Goal: Task Accomplishment & Management: Complete application form

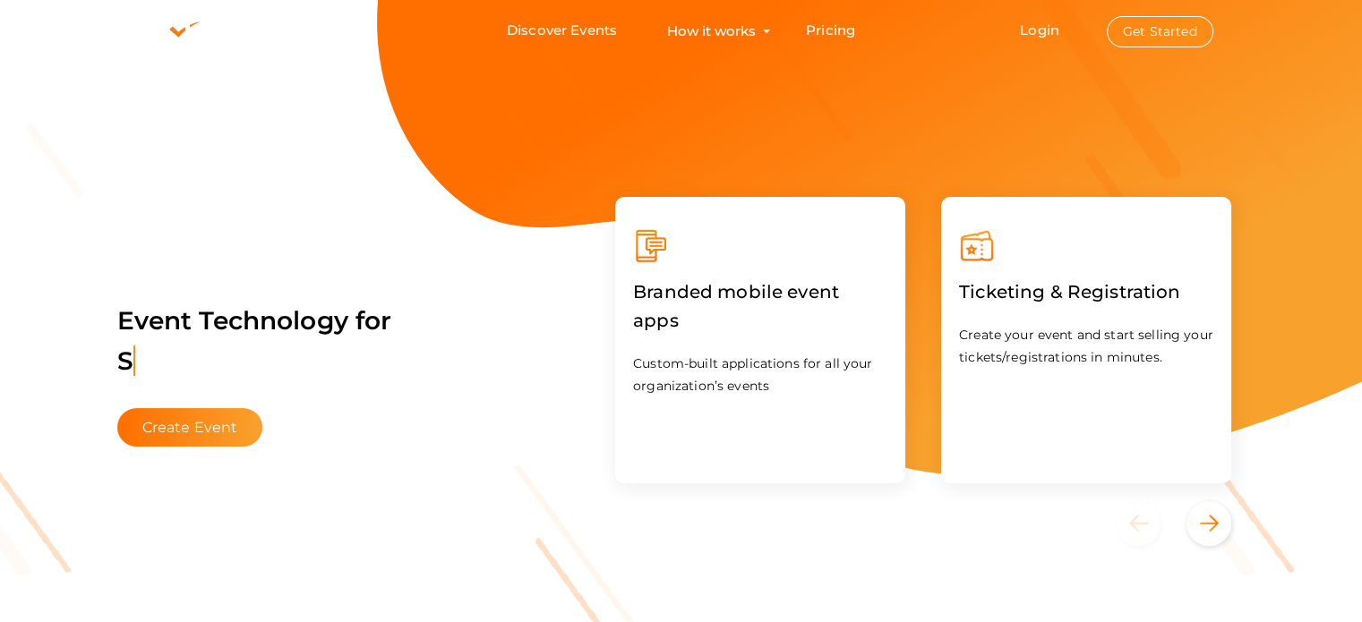
click at [1188, 34] on button "Get Started" at bounding box center [1160, 31] width 107 height 31
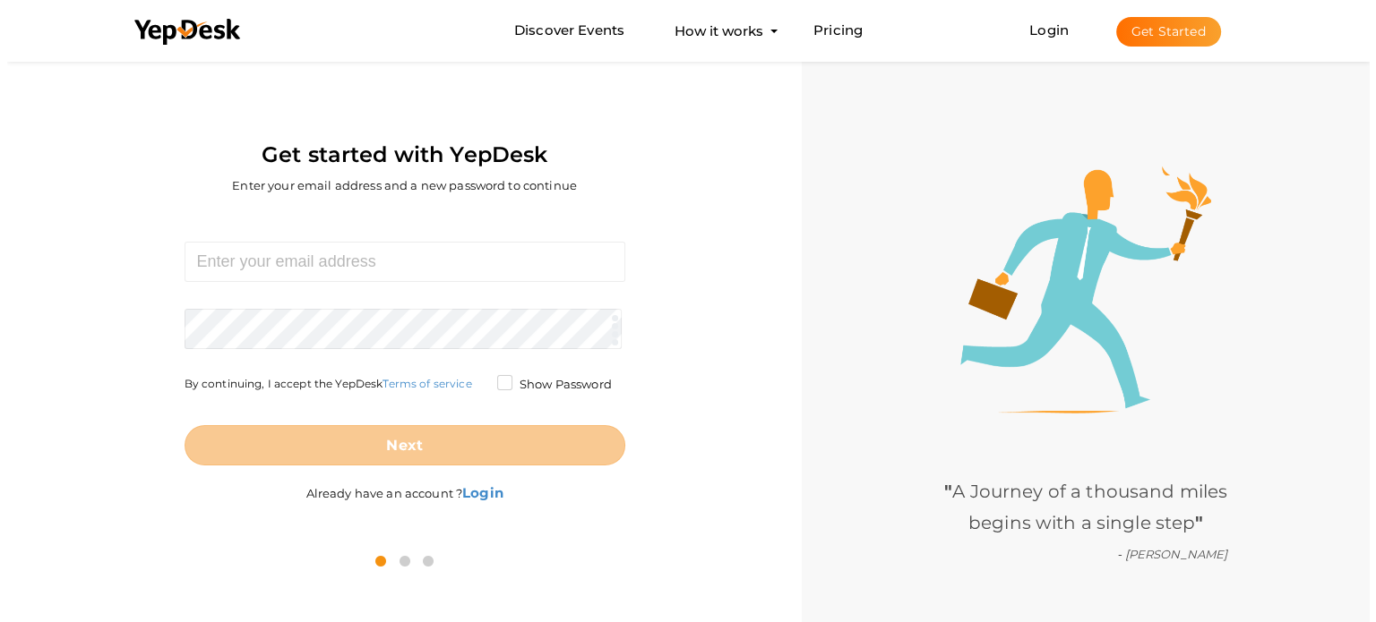
scroll to position [57, 0]
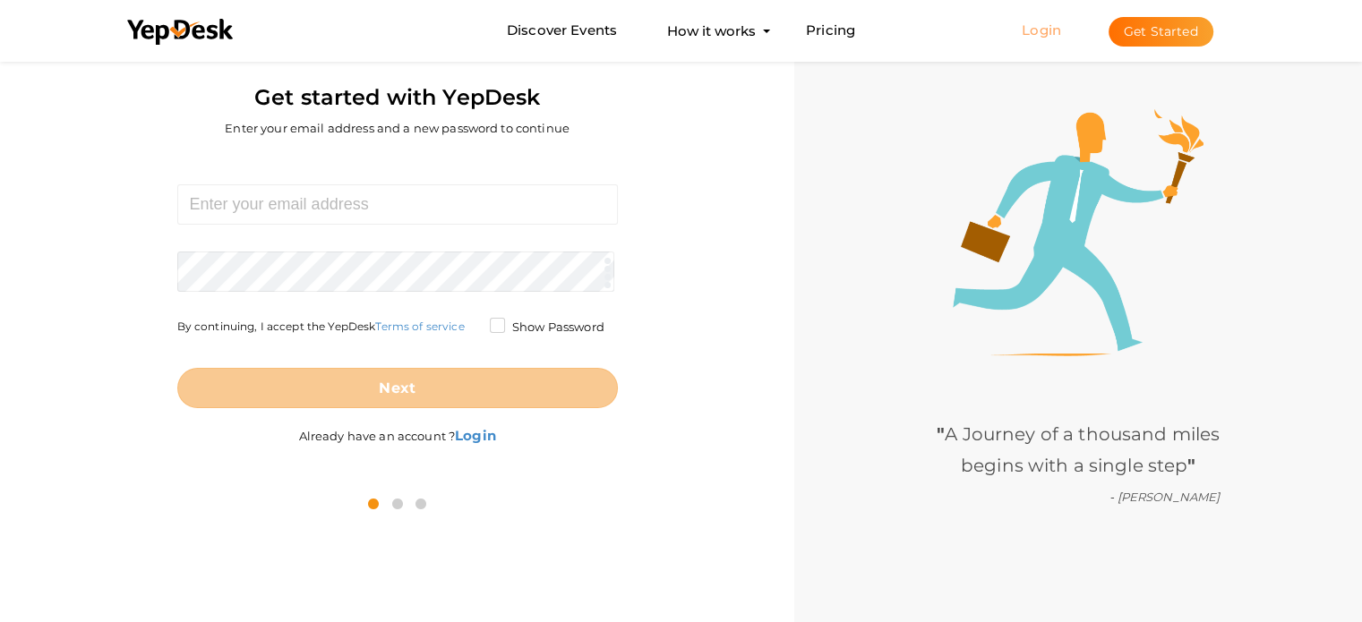
click at [1034, 35] on link "Login" at bounding box center [1041, 29] width 39 height 17
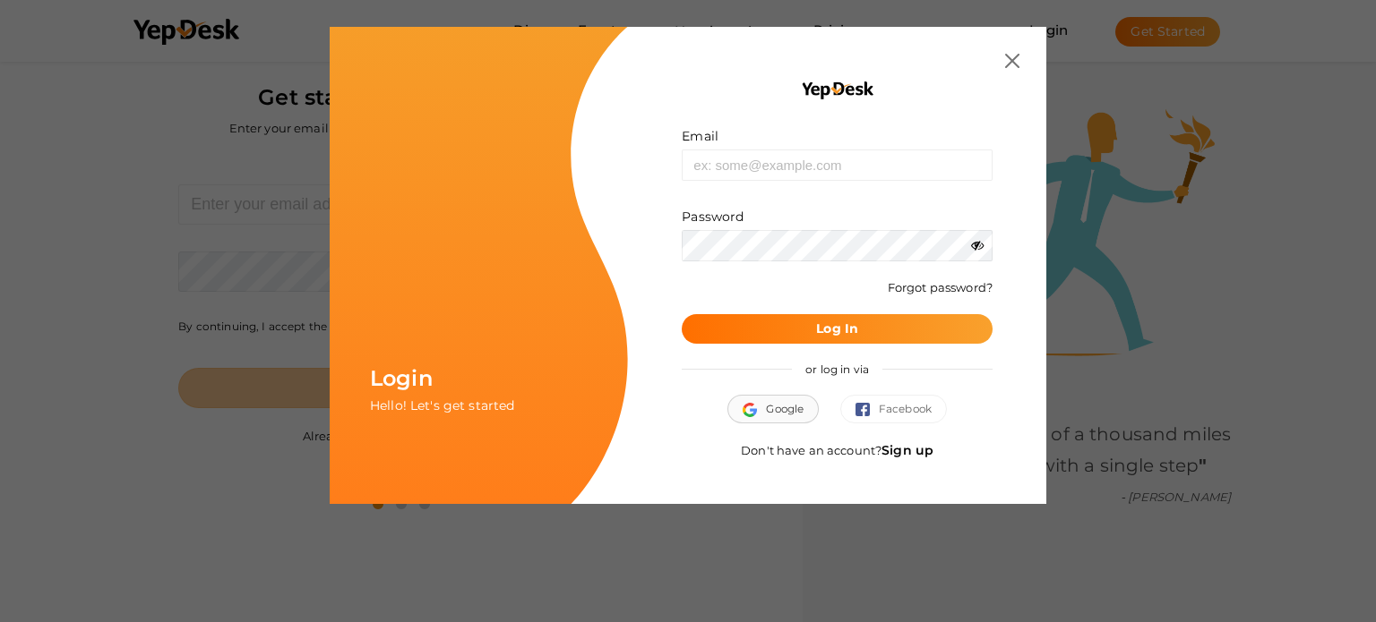
click at [763, 415] on span "Google" at bounding box center [772, 409] width 61 height 18
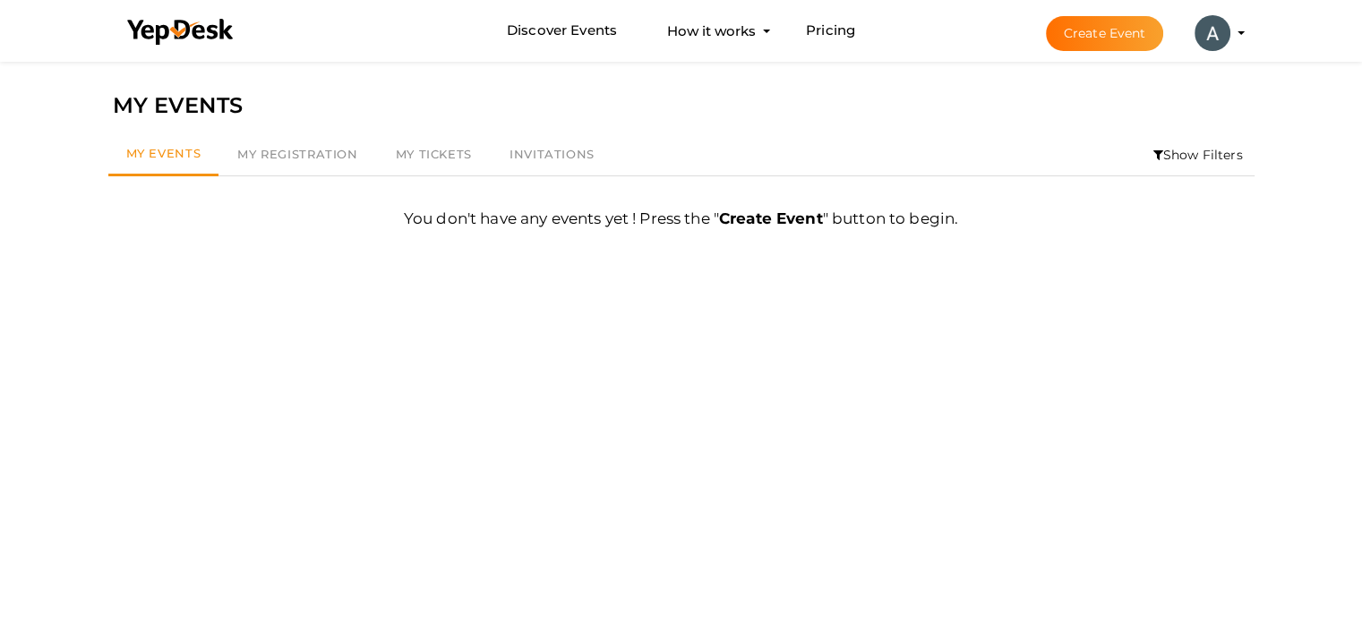
click at [1117, 40] on button "Create Event" at bounding box center [1105, 33] width 118 height 35
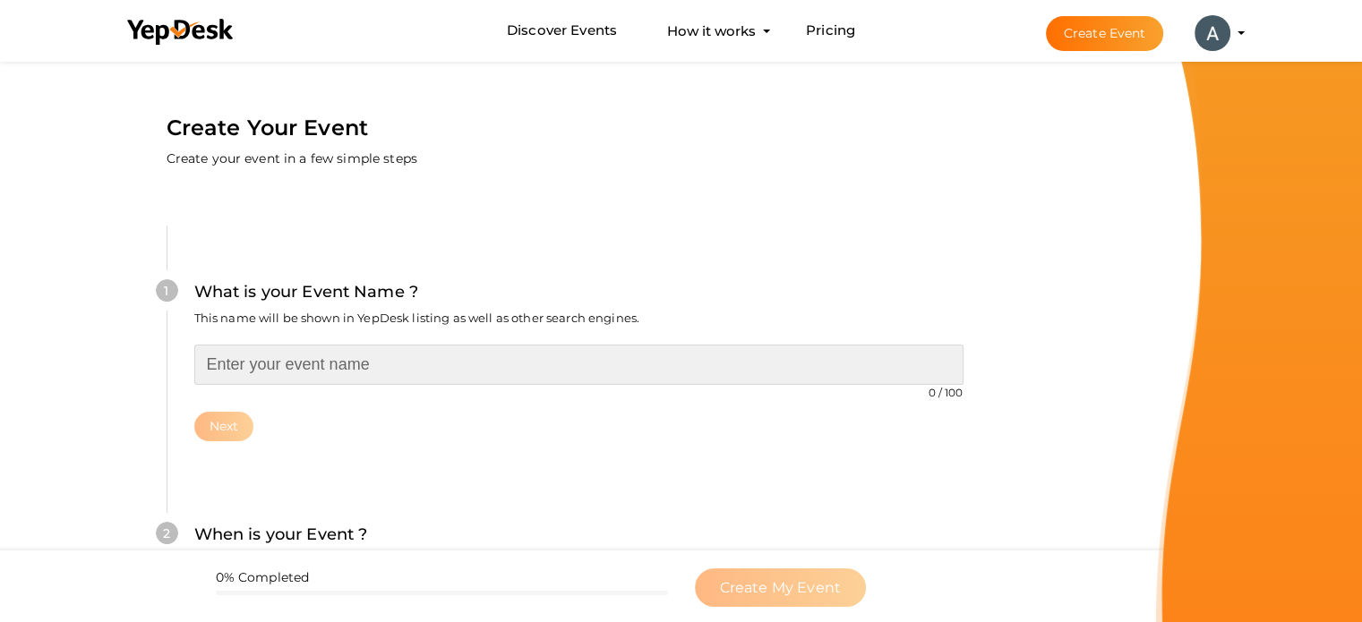
click at [448, 375] on input "text" at bounding box center [578, 365] width 769 height 40
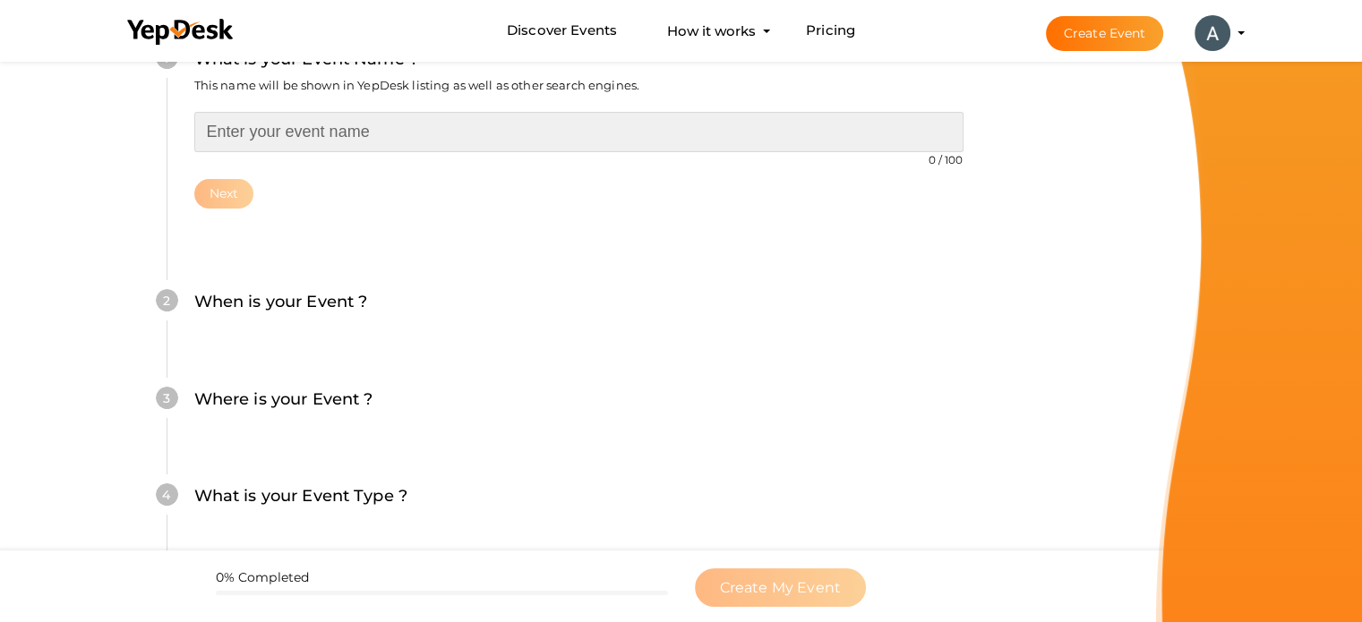
scroll to position [90, 0]
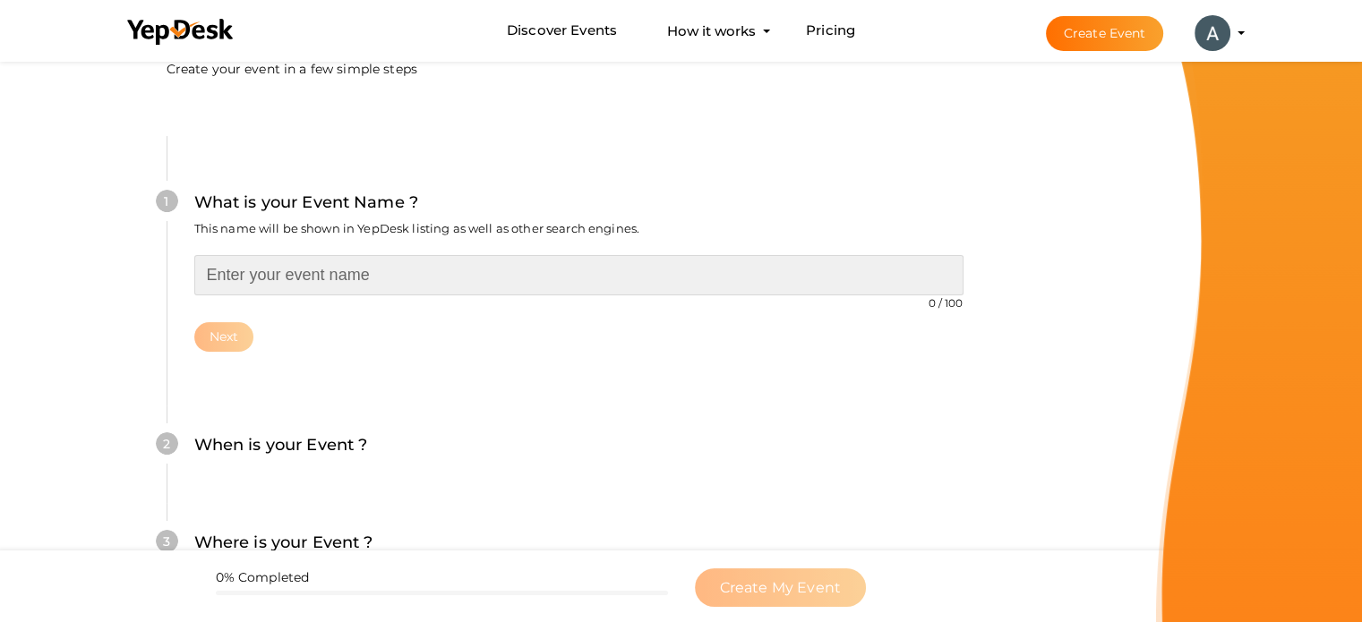
click at [416, 287] on input "text" at bounding box center [578, 275] width 769 height 40
paste input "Anatech Marketing"
type input "Anatech Marketing"
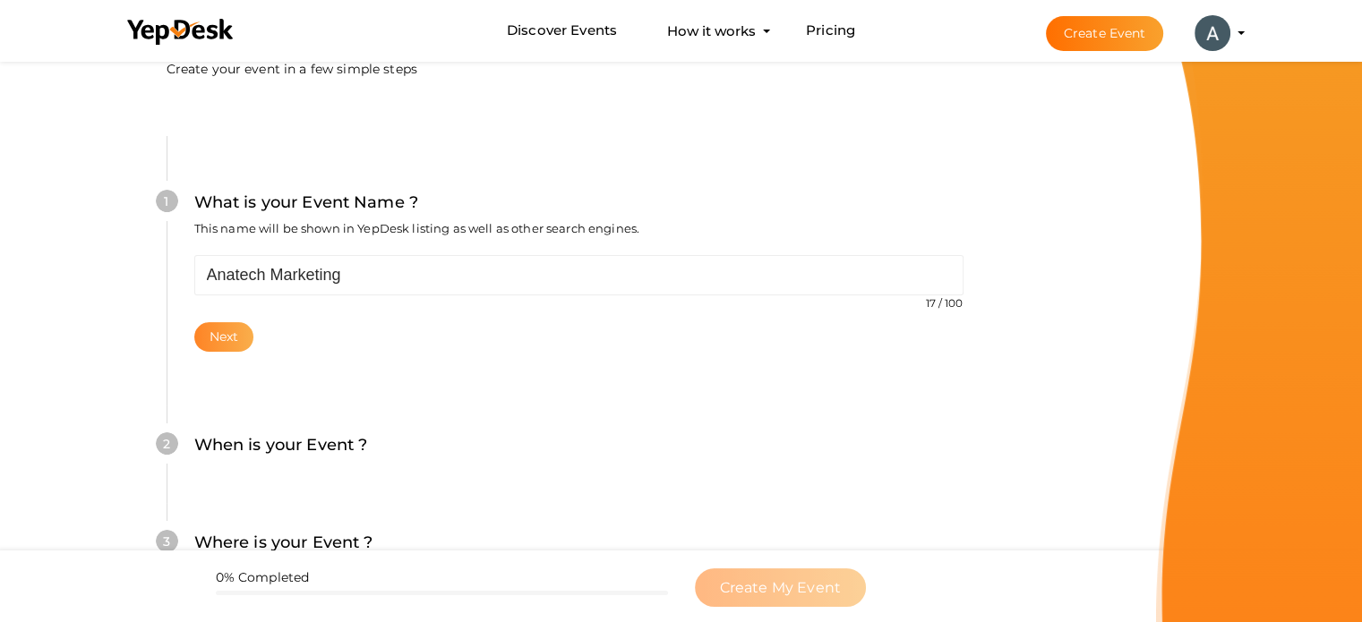
click at [220, 342] on button "Next" at bounding box center [224, 337] width 60 height 30
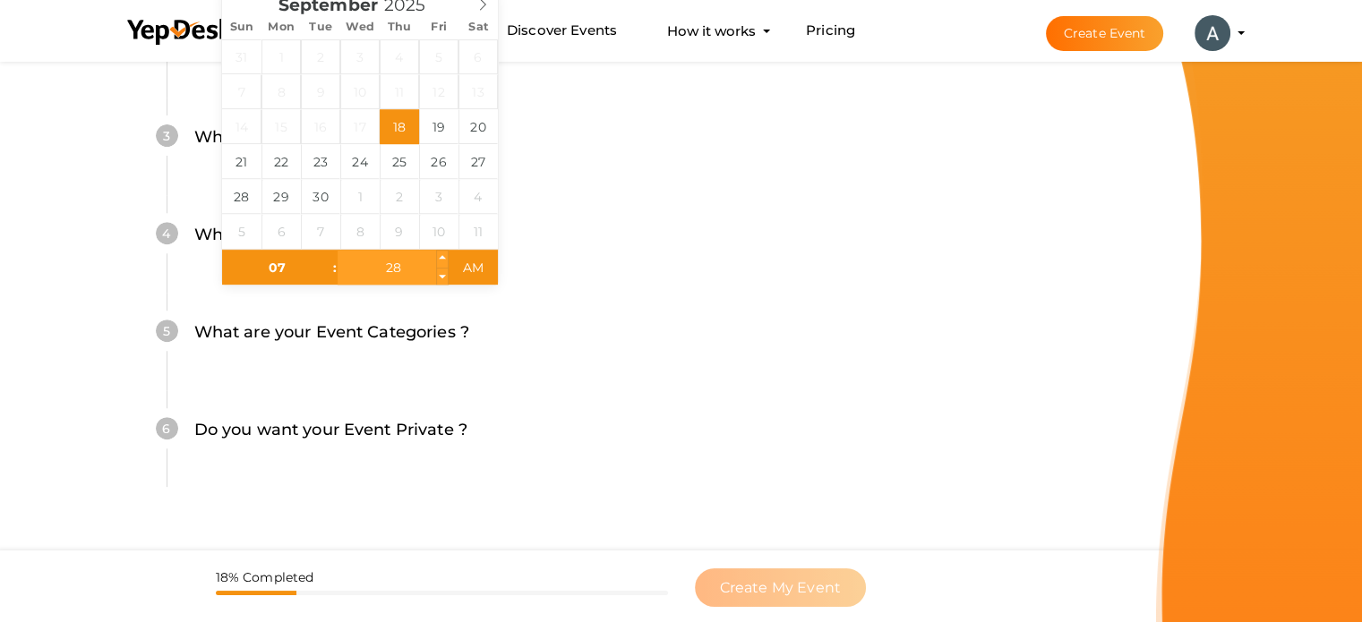
scroll to position [726, 0]
